Goal: Information Seeking & Learning: Find contact information

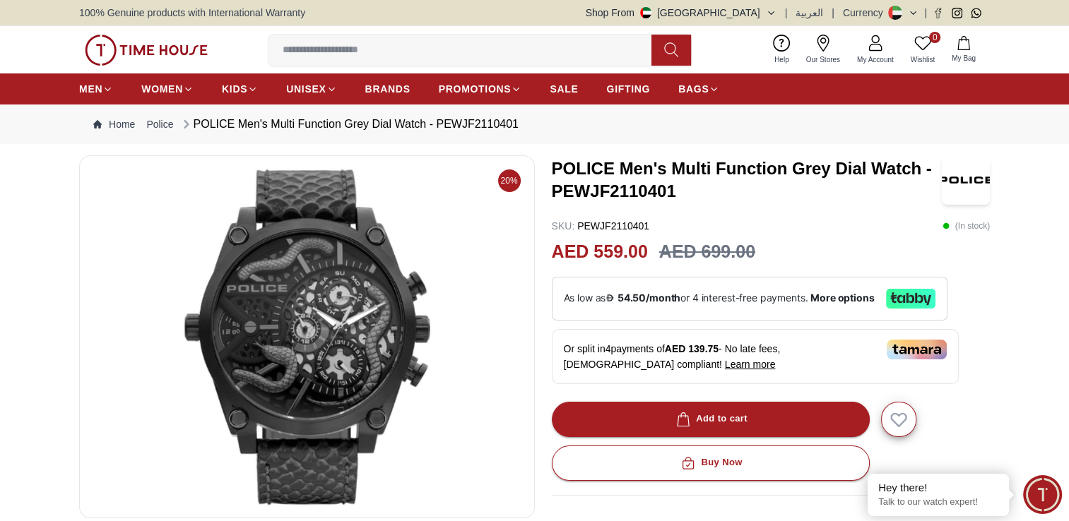
click at [340, 355] on img at bounding box center [307, 336] width 432 height 339
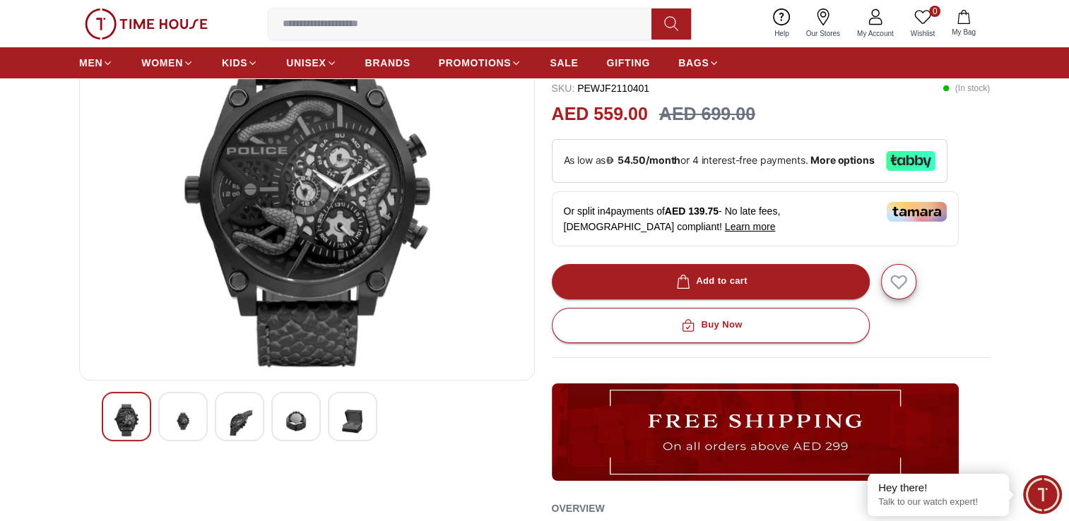
scroll to position [141, 0]
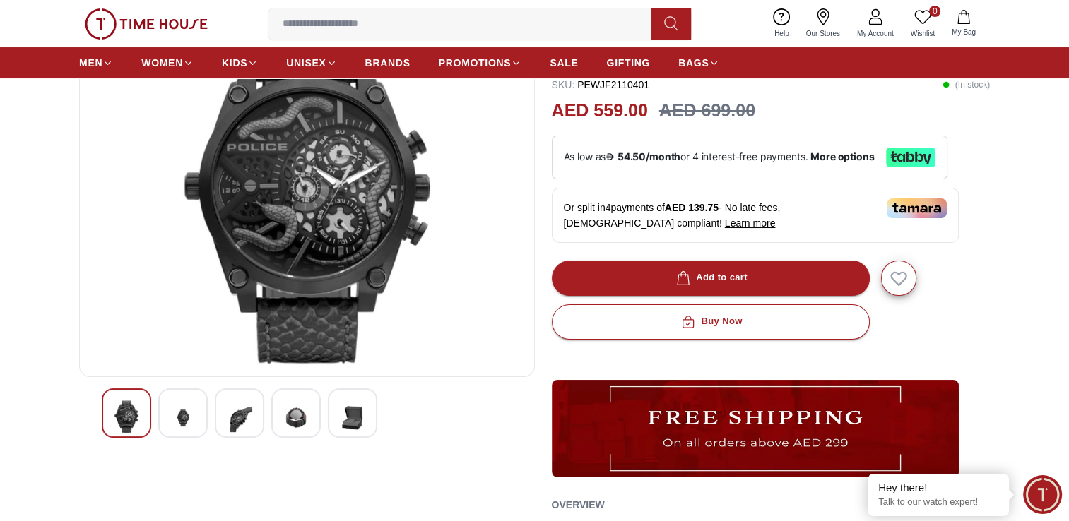
click at [240, 415] on img at bounding box center [239, 417] width 25 height 35
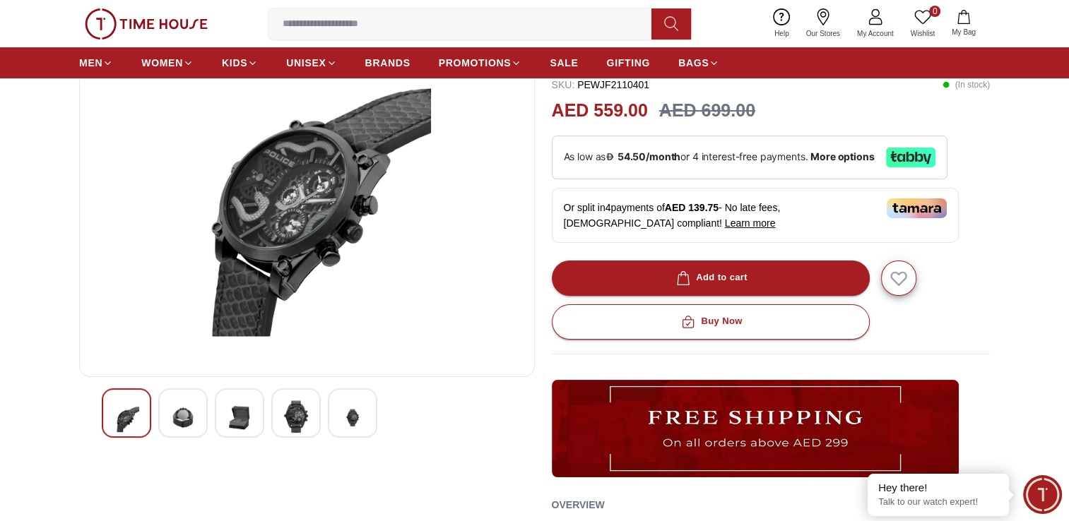
click at [184, 423] on img at bounding box center [182, 417] width 25 height 35
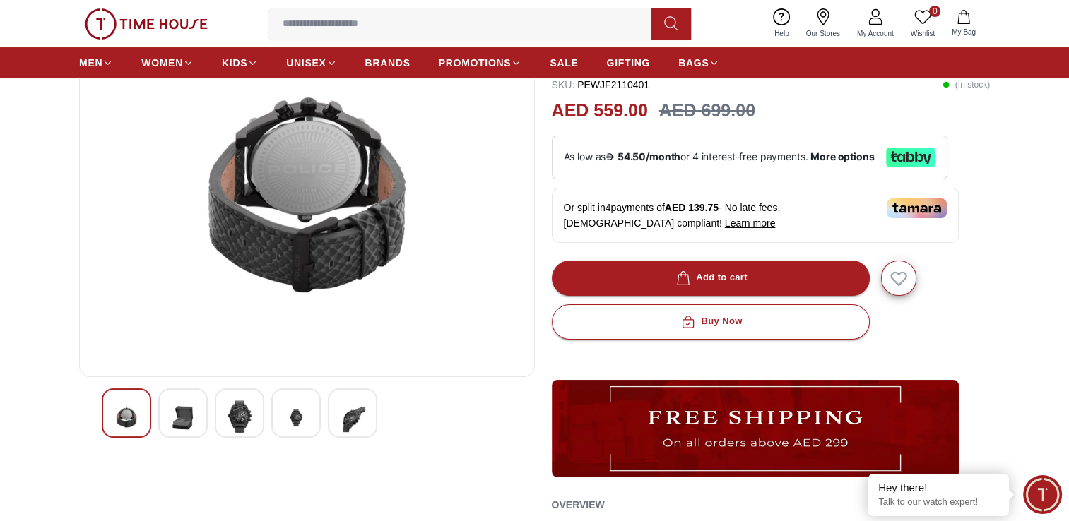
click at [184, 422] on img at bounding box center [182, 417] width 25 height 35
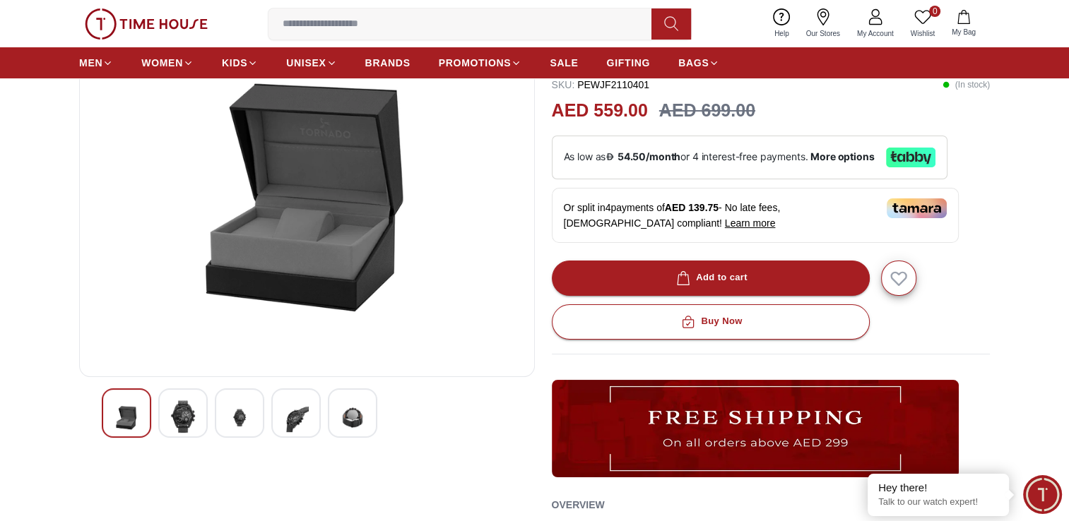
click at [184, 421] on img at bounding box center [182, 416] width 25 height 32
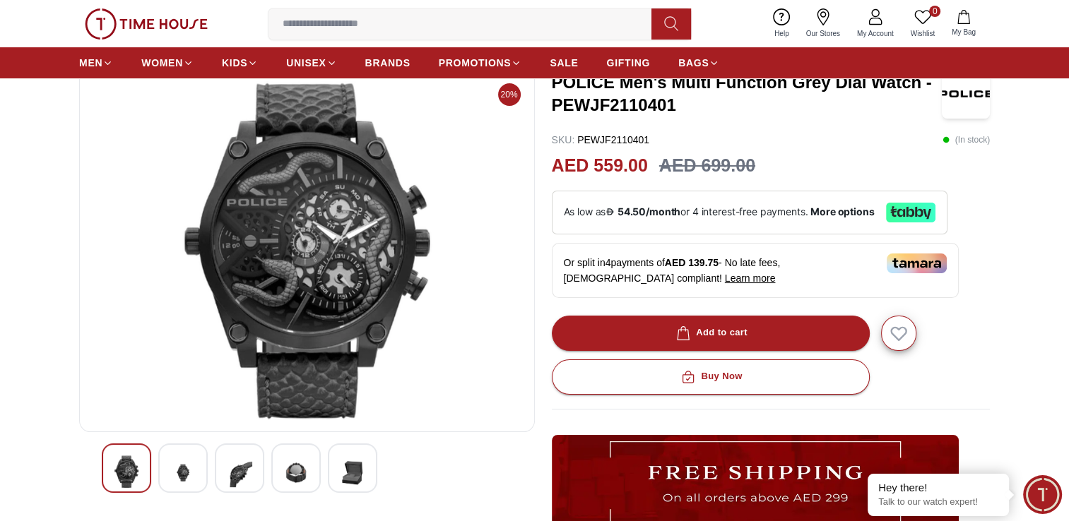
scroll to position [0, 0]
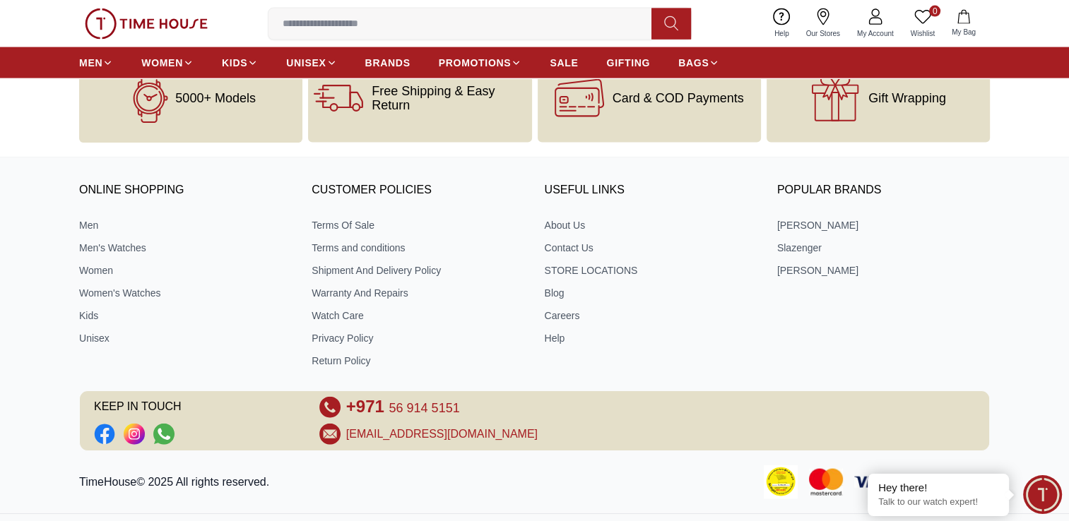
scroll to position [2914, 0]
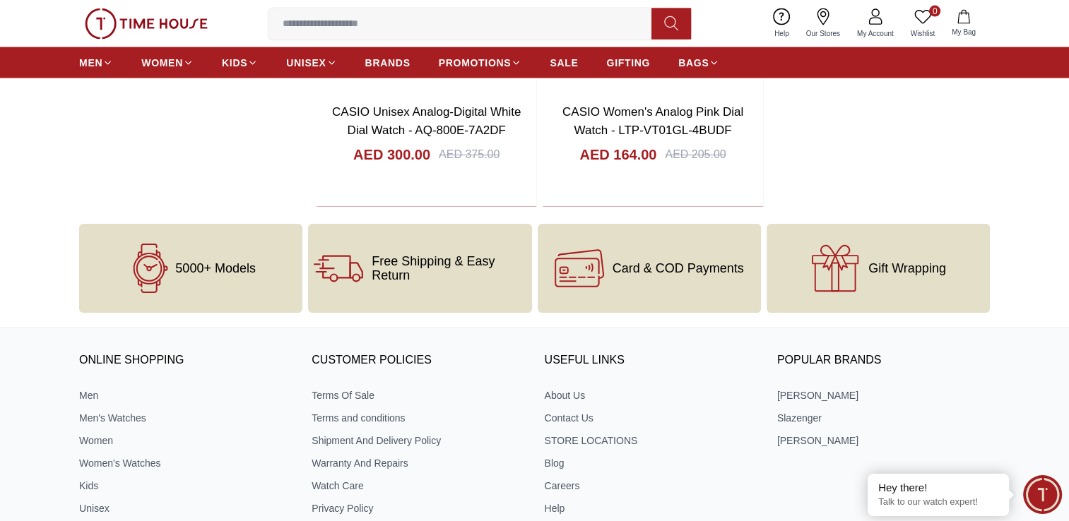
scroll to position [8211, 0]
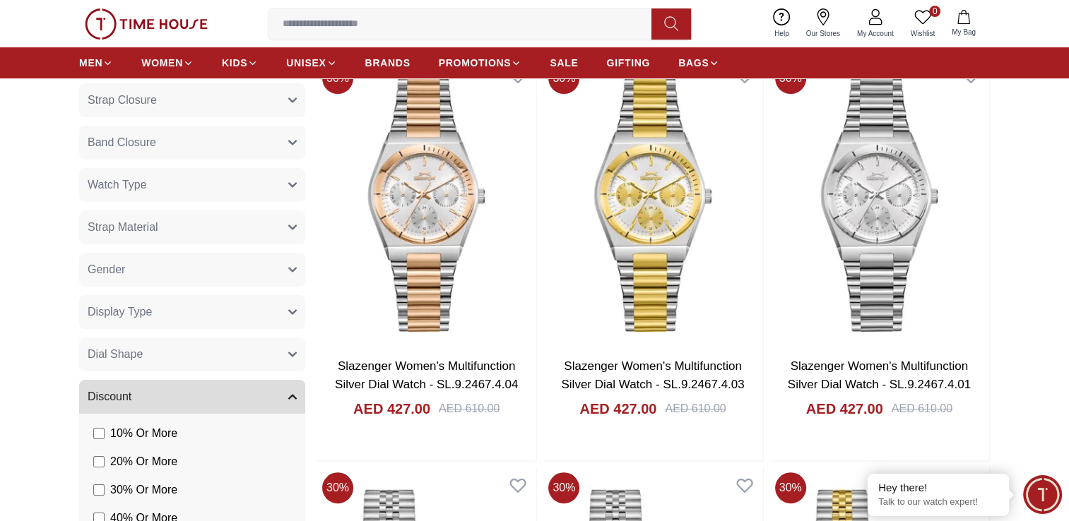
scroll to position [565, 0]
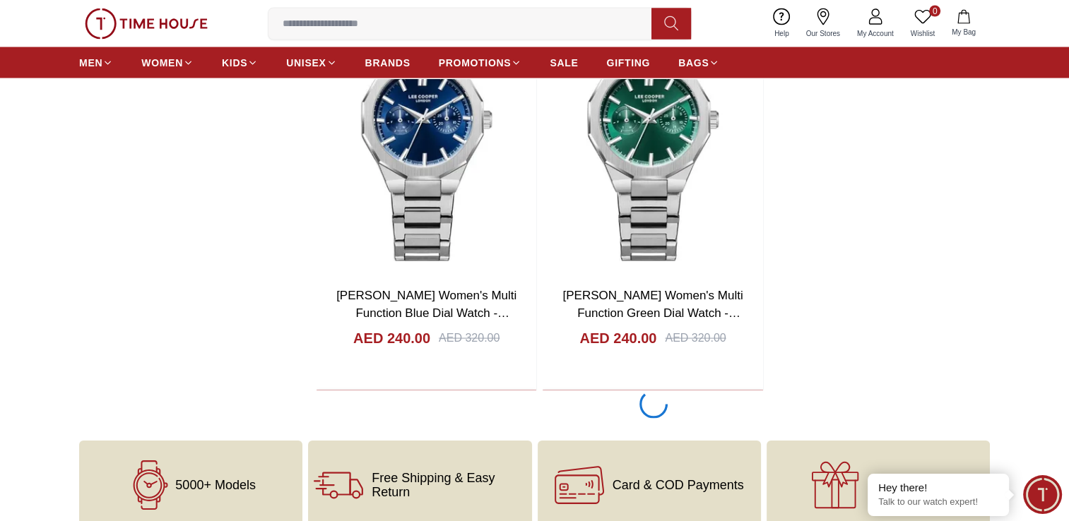
scroll to position [2613, 0]
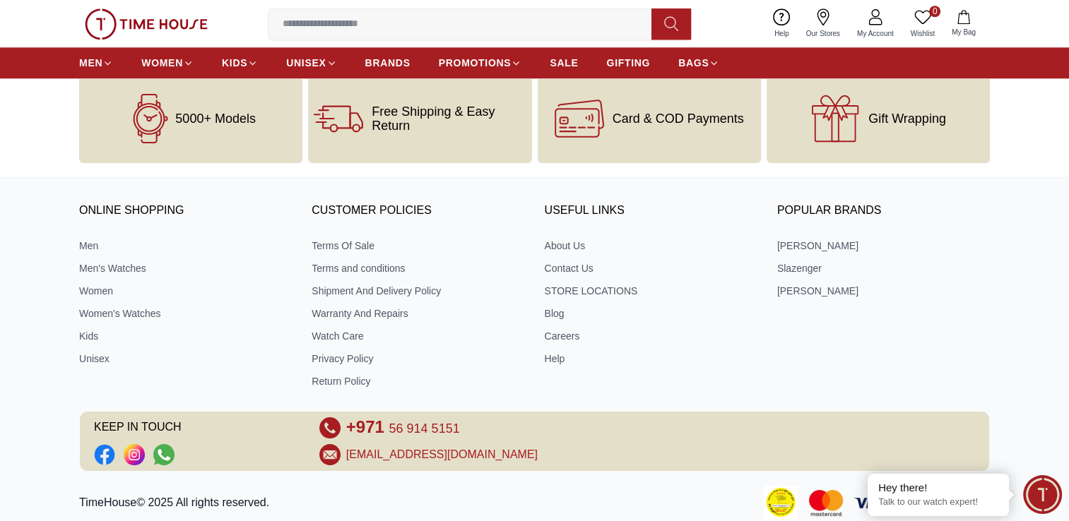
scroll to position [6709, 0]
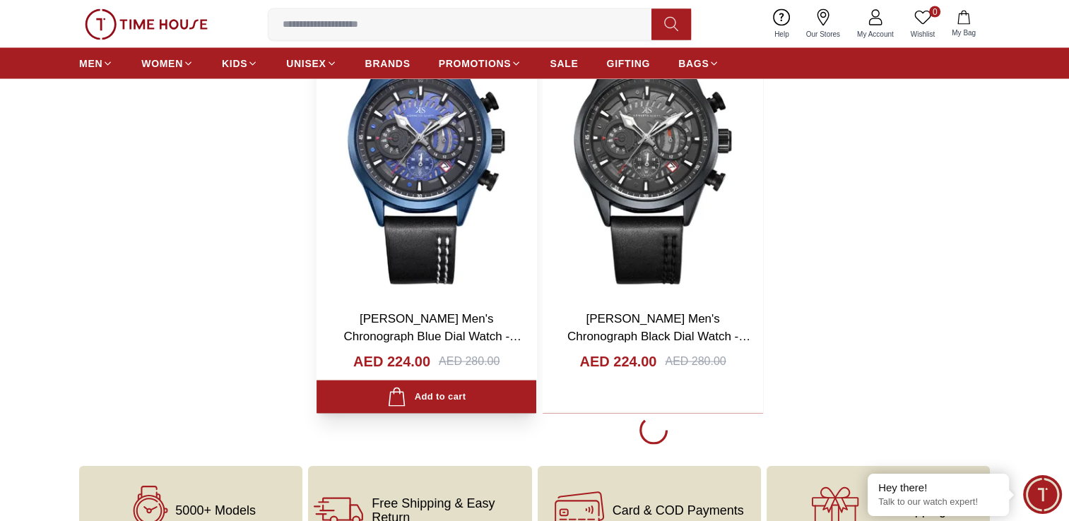
scroll to position [2825, 0]
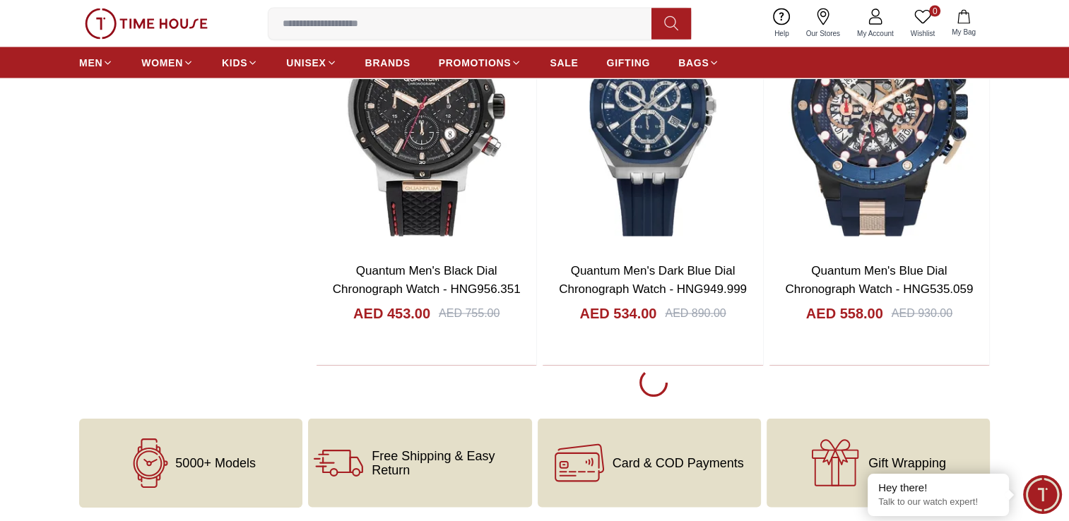
scroll to position [8051, 0]
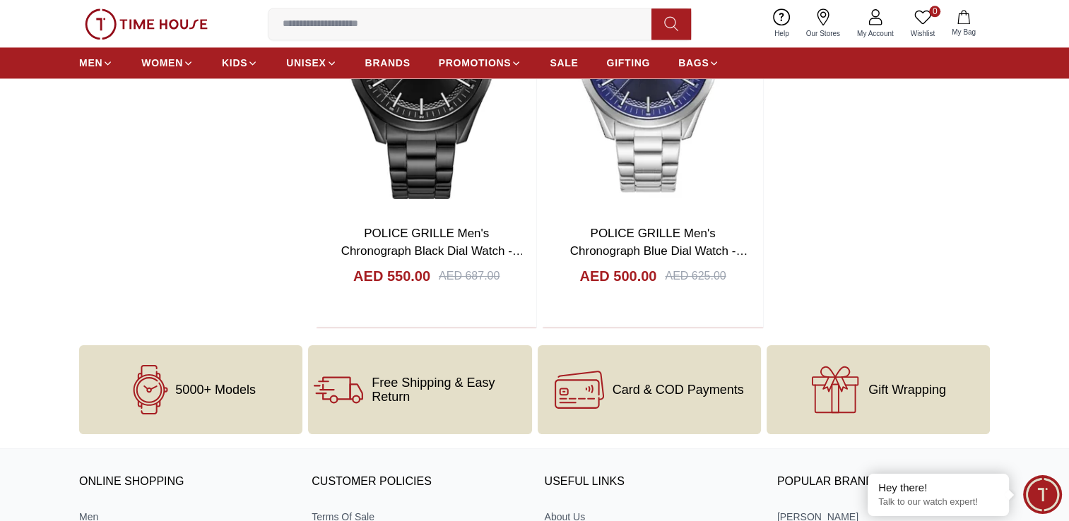
scroll to position [12642, 0]
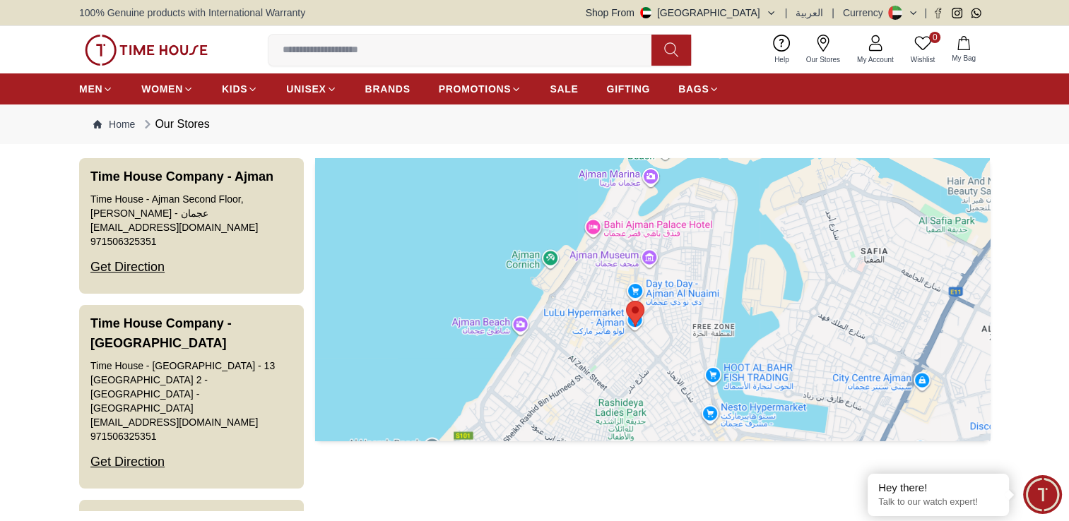
drag, startPoint x: 665, startPoint y: 314, endPoint x: 658, endPoint y: 323, distance: 11.6
click at [658, 323] on div at bounding box center [652, 299] width 674 height 283
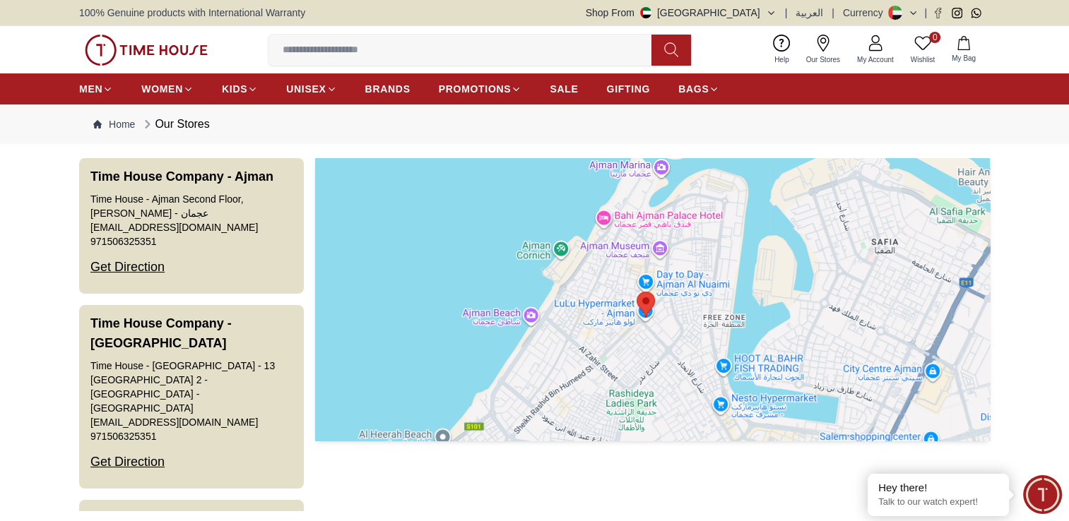
drag, startPoint x: 679, startPoint y: 321, endPoint x: 646, endPoint y: 317, distance: 34.2
click at [678, 321] on div at bounding box center [652, 299] width 674 height 283
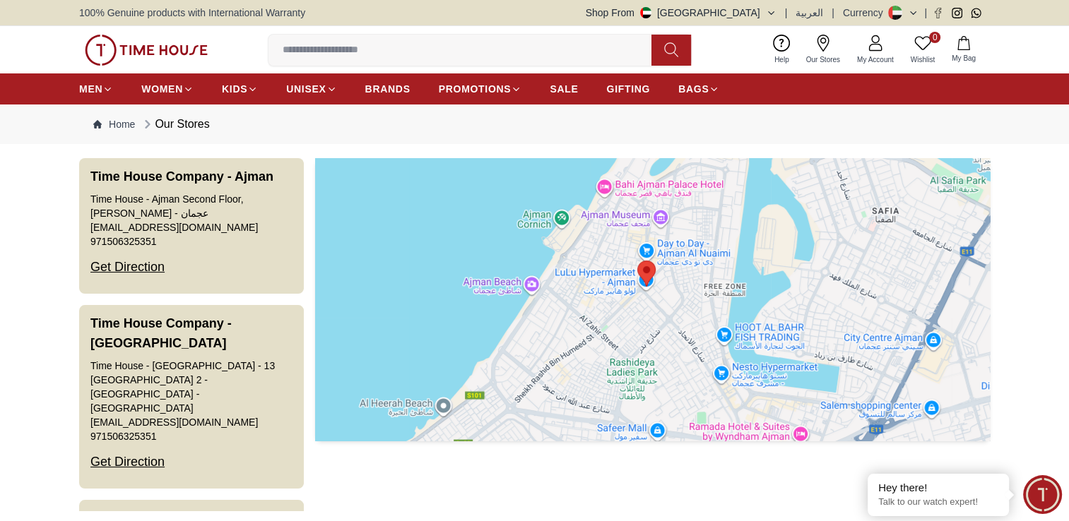
drag, startPoint x: 648, startPoint y: 340, endPoint x: 641, endPoint y: 312, distance: 29.1
click at [643, 314] on div at bounding box center [652, 299] width 674 height 283
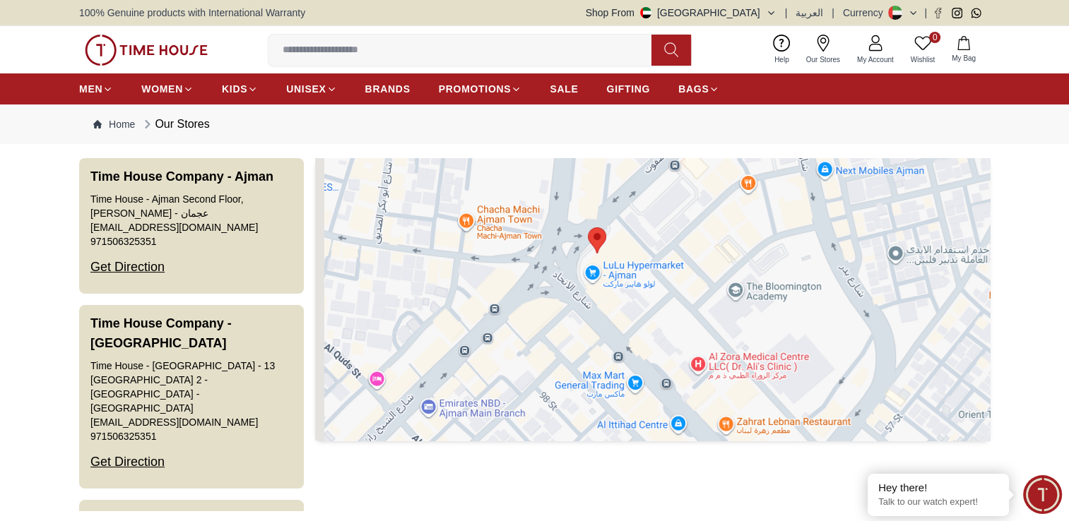
drag, startPoint x: 599, startPoint y: 283, endPoint x: 629, endPoint y: 309, distance: 40.5
click at [629, 309] on div at bounding box center [652, 299] width 674 height 283
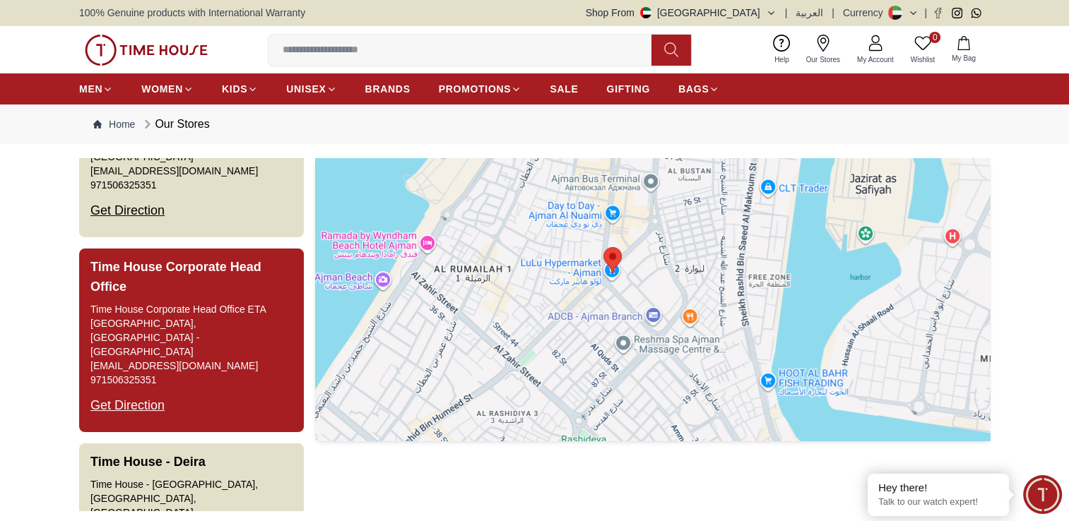
scroll to position [1907, 0]
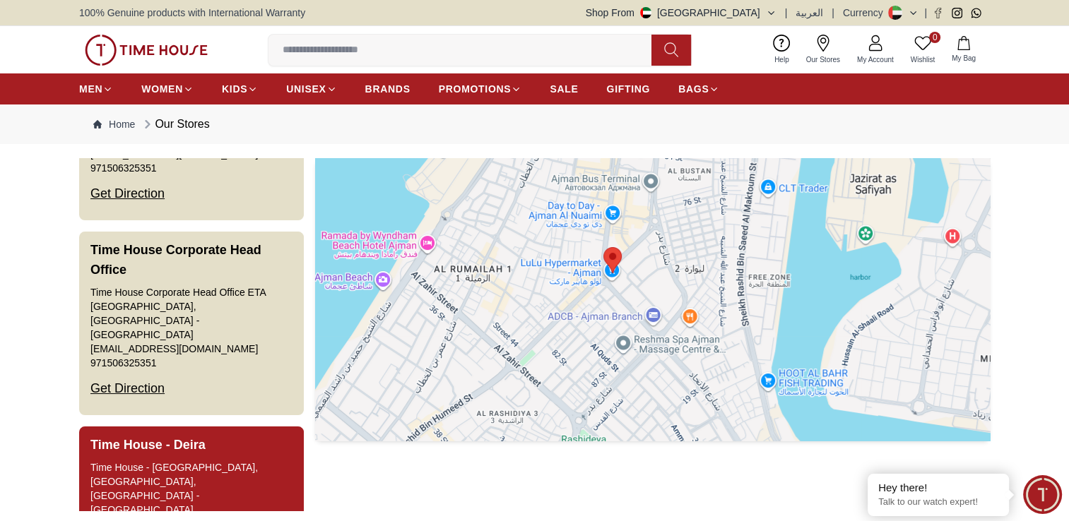
click at [195, 435] on h3 "Time House - Deira" at bounding box center [147, 445] width 115 height 20
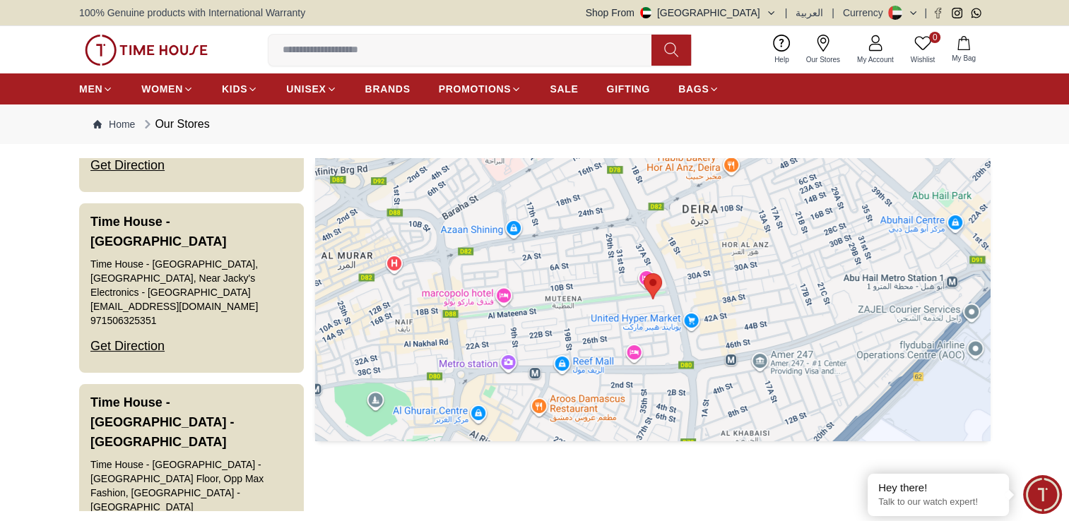
scroll to position [2283, 0]
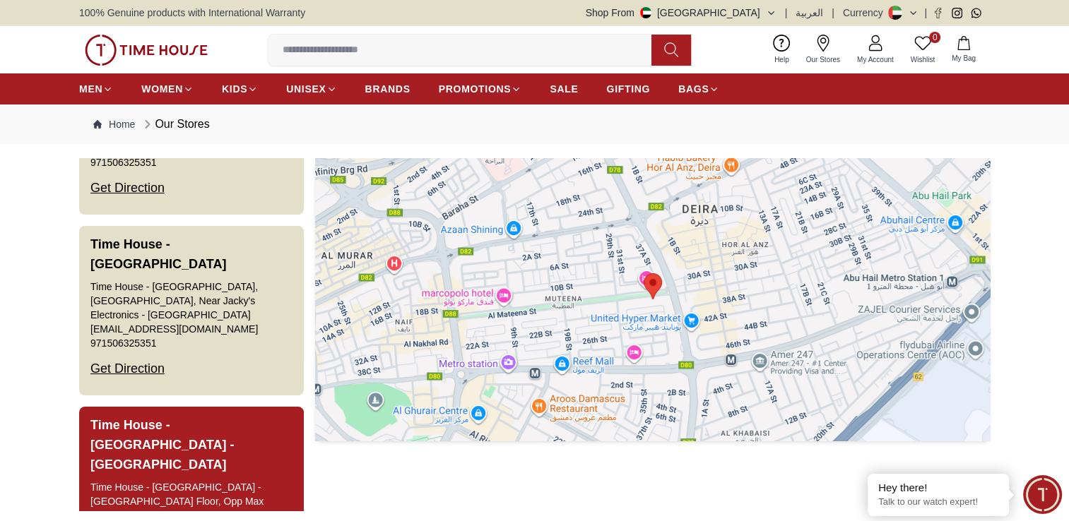
click at [235, 407] on button "Time House - Deira City Centre - Kiosk Time House - Deira City Centre - Kiosk G…" at bounding box center [191, 508] width 225 height 203
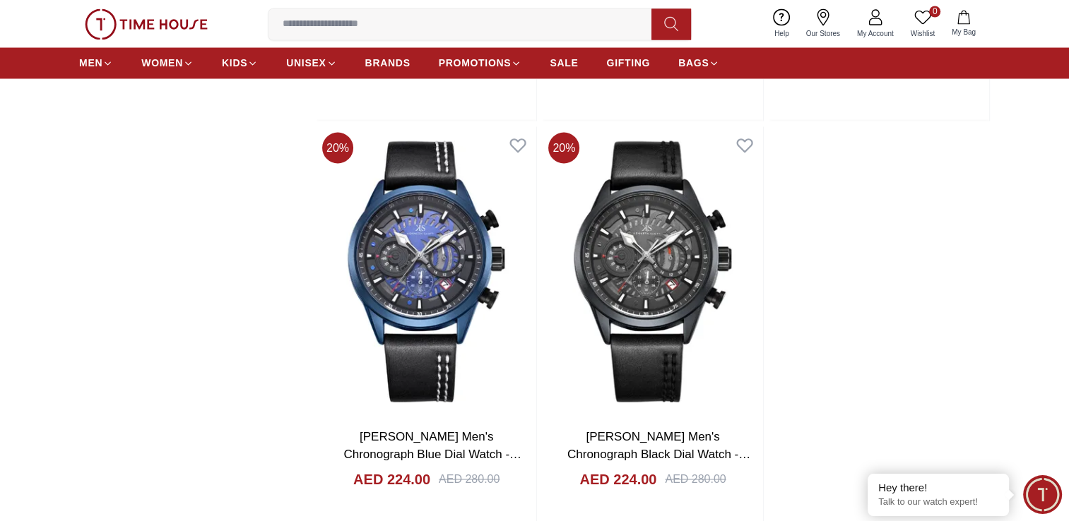
scroll to position [2543, 0]
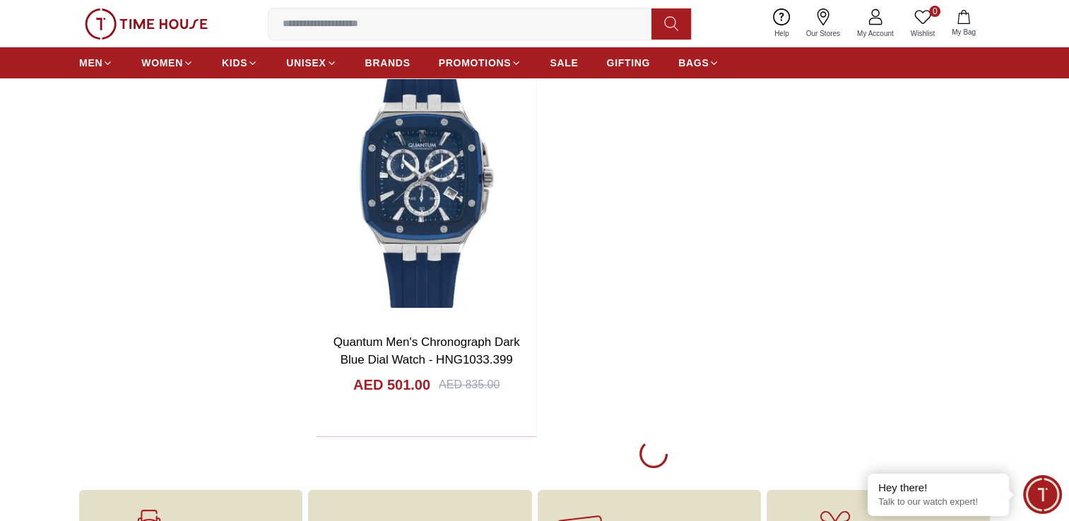
scroll to position [5509, 0]
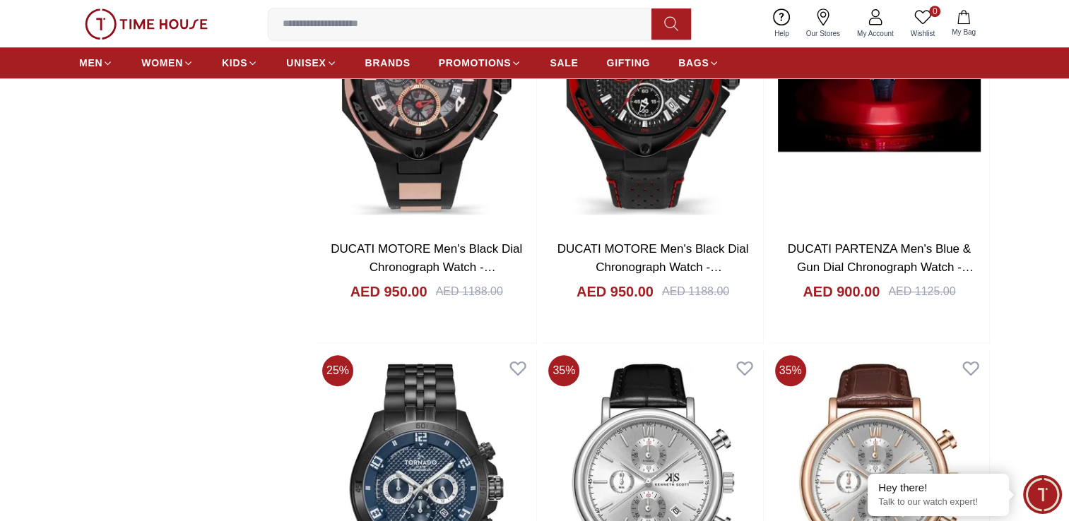
scroll to position [6427, 0]
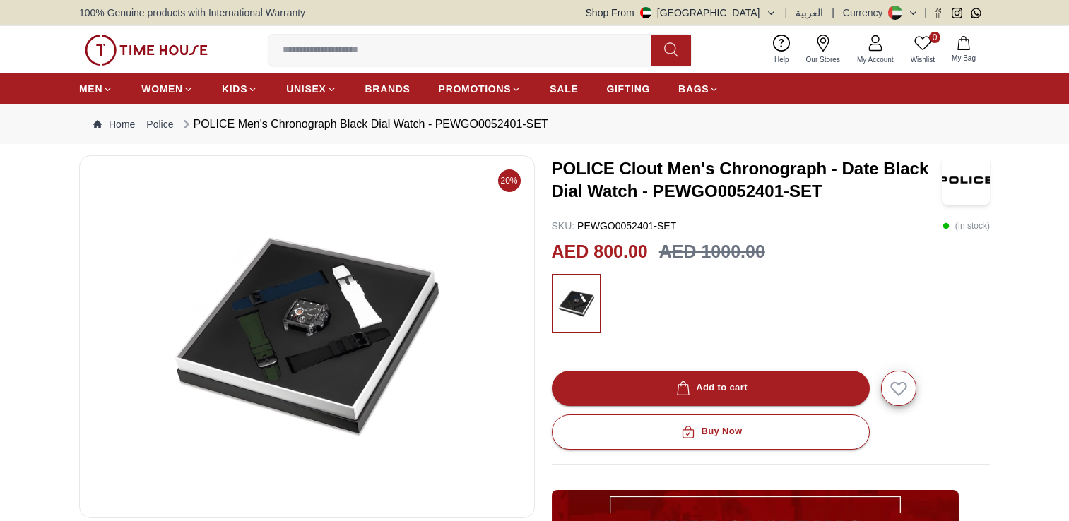
scroll to position [71, 0]
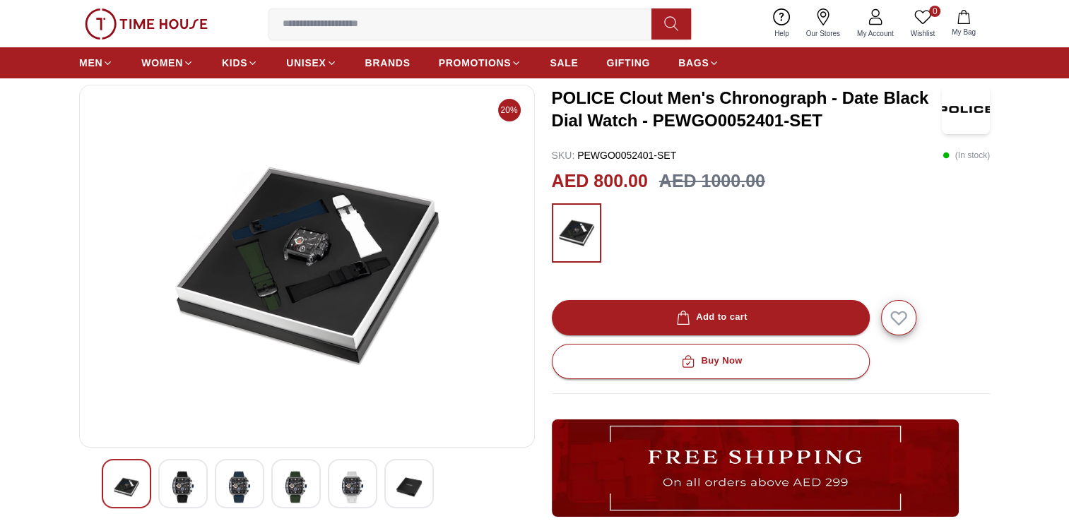
click at [170, 481] on img at bounding box center [182, 487] width 25 height 32
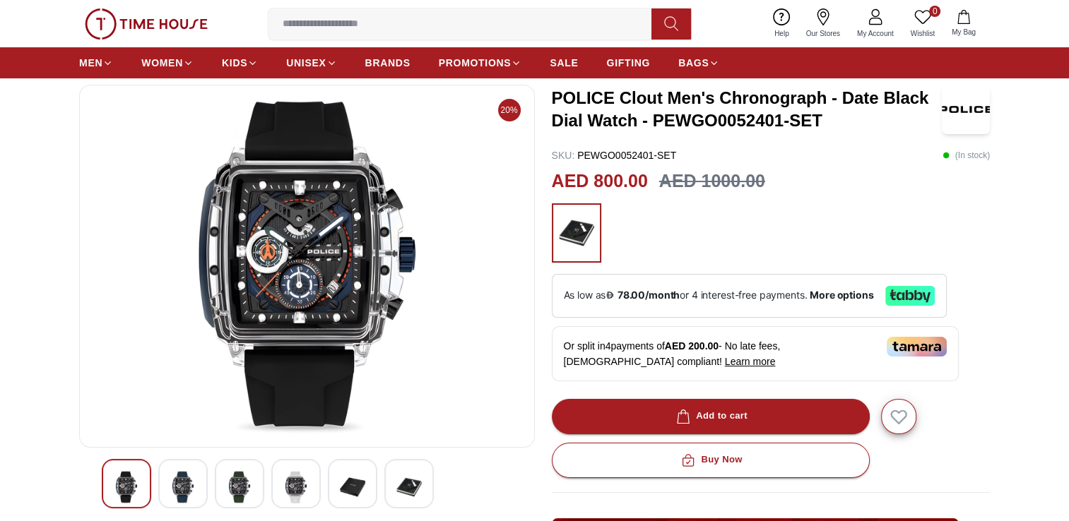
click at [233, 482] on img at bounding box center [239, 487] width 25 height 32
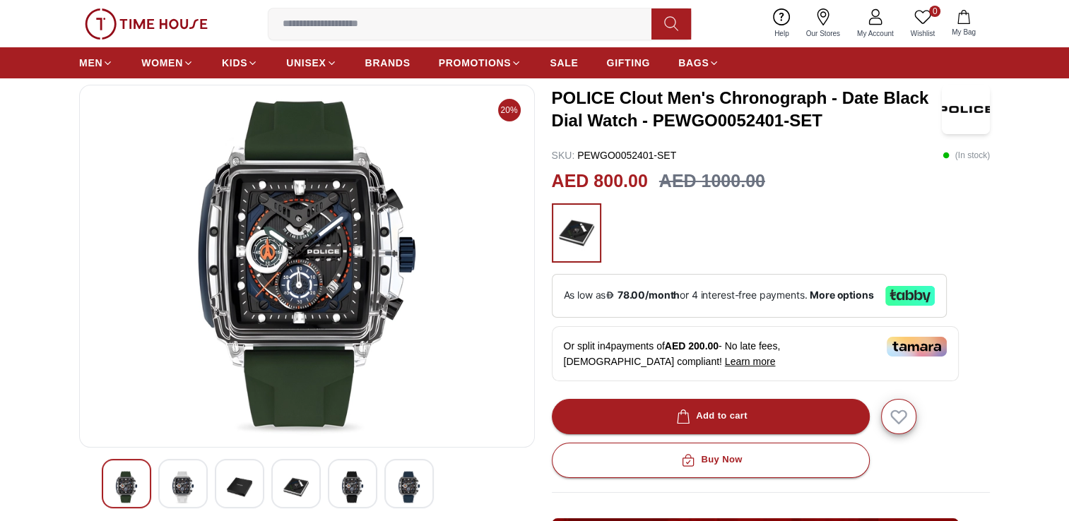
click at [242, 484] on img at bounding box center [239, 487] width 25 height 32
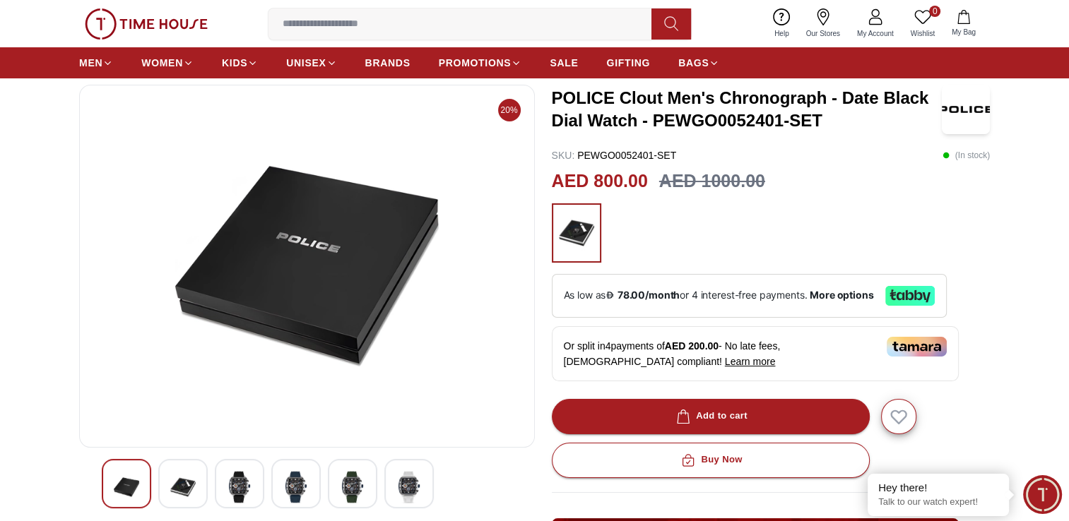
click at [186, 486] on img at bounding box center [182, 487] width 25 height 32
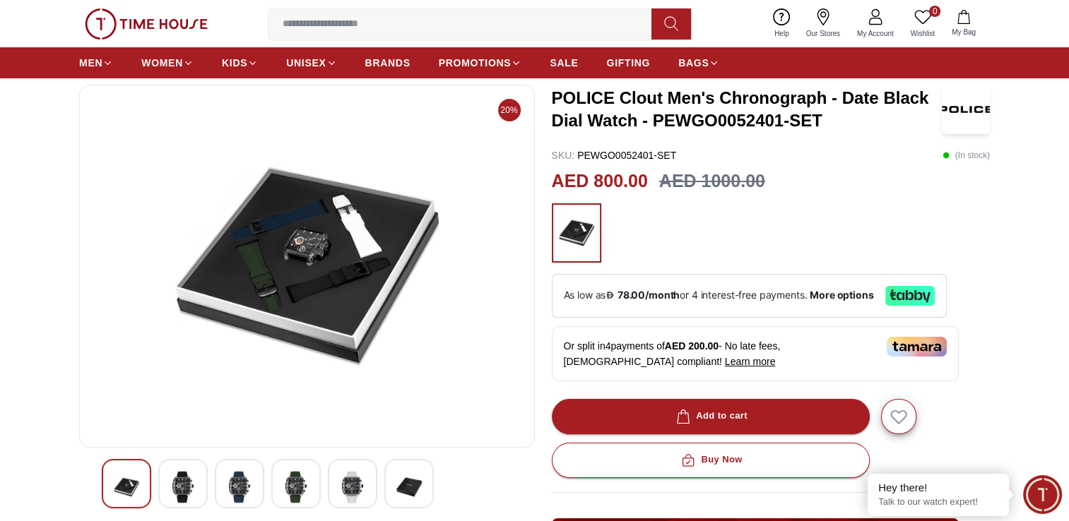
click at [340, 478] on img at bounding box center [352, 487] width 25 height 32
